Goal: Check status: Check status

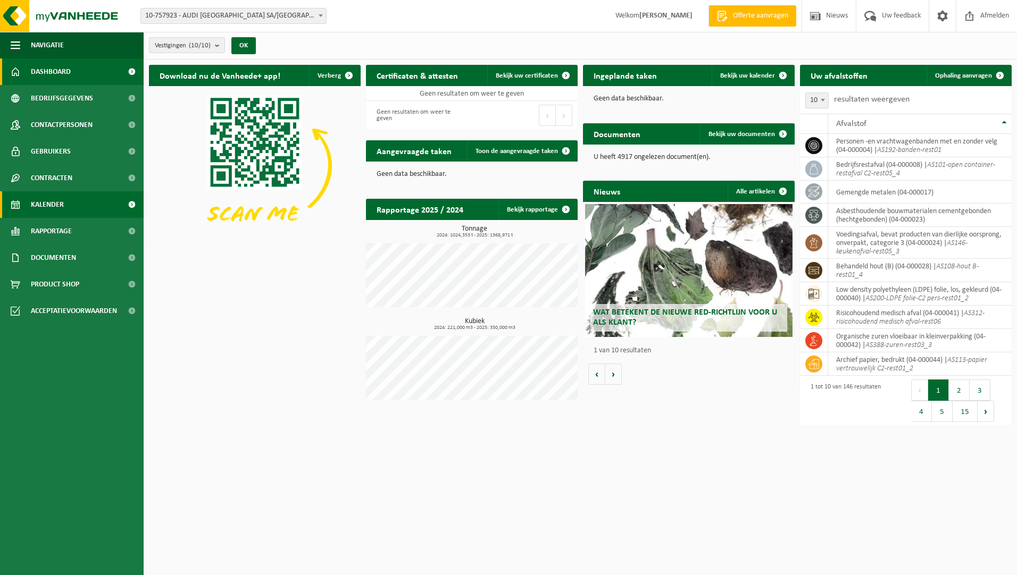
click at [43, 212] on span "Kalender" at bounding box center [47, 204] width 33 height 27
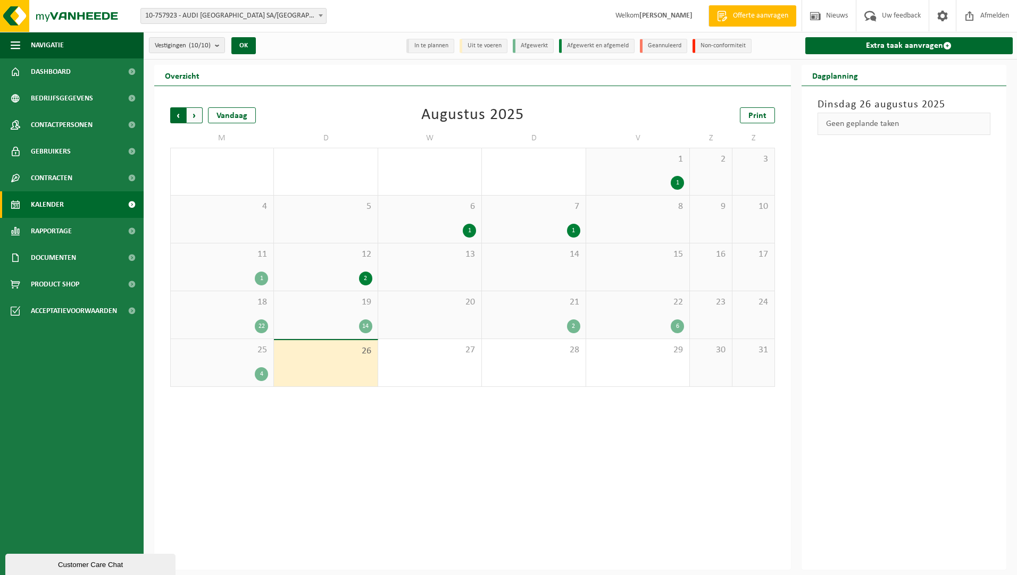
click at [199, 107] on span "Volgende" at bounding box center [195, 115] width 16 height 16
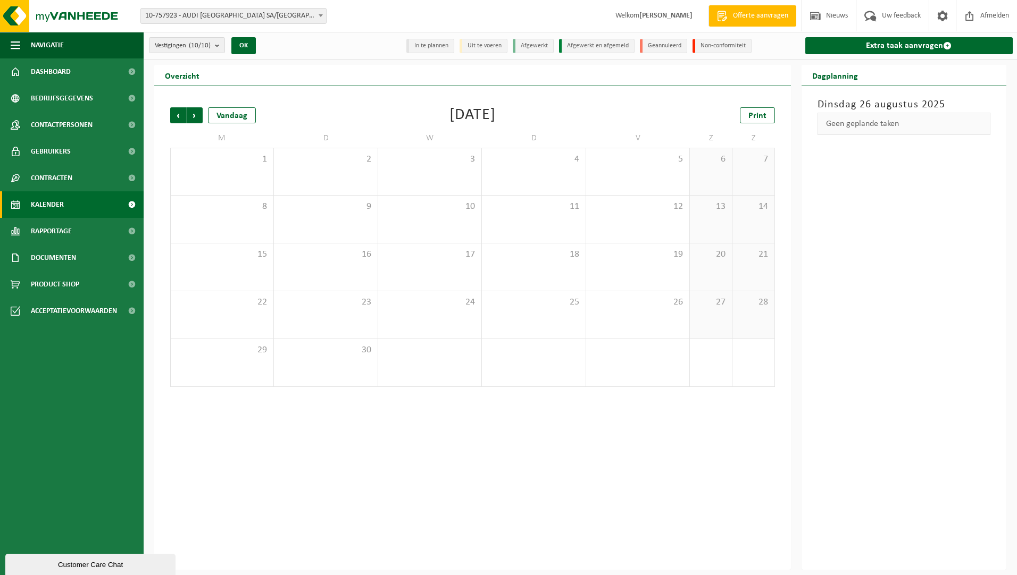
click at [332, 97] on div "Vorige Volgende Vandaag [DATE] Print M D W D V Z Z 1 2 3 4 5 6 7 8 9 10 11 12 1…" at bounding box center [472, 247] width 615 height 301
click at [337, 107] on div "Vorige Volgende Vandaag [DATE] Print" at bounding box center [472, 115] width 604 height 16
